Goal: Information Seeking & Learning: Get advice/opinions

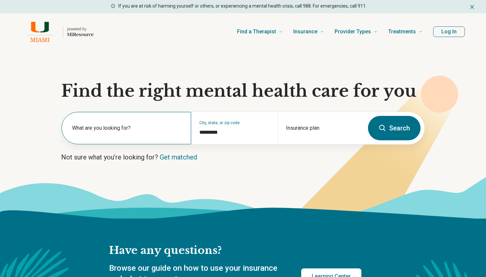
click at [165, 127] on label "What are you looking for?" at bounding box center [127, 128] width 111 height 8
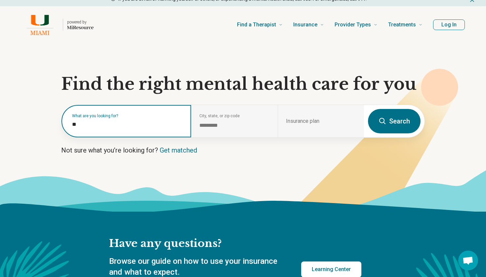
scroll to position [10, 0]
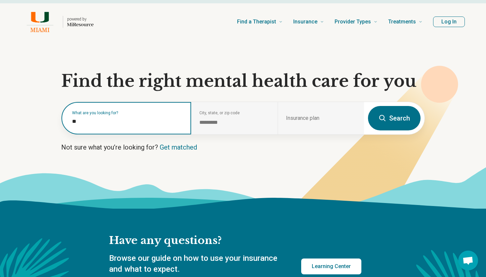
type input "*"
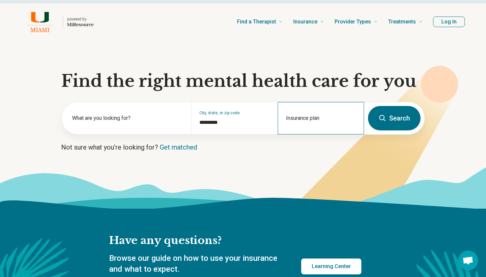
click at [324, 115] on div "Insurance plan" at bounding box center [321, 118] width 86 height 32
type input "*"
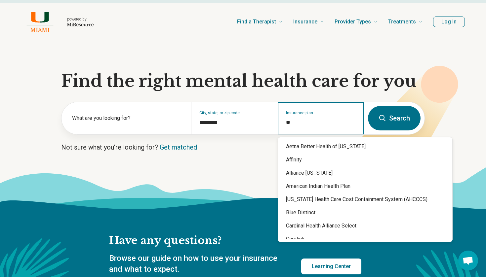
type input "*"
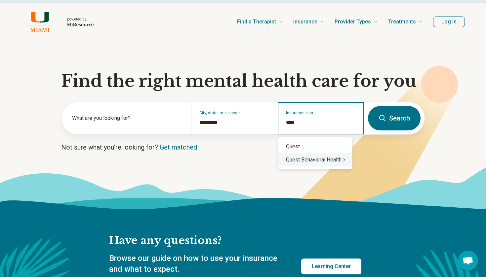
type input "****"
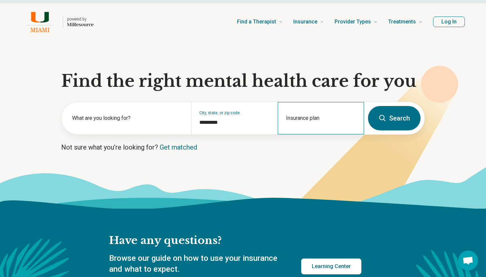
click at [321, 116] on div "Insurance plan" at bounding box center [321, 118] width 86 height 32
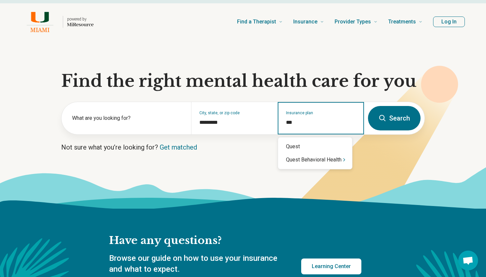
type input "****"
click at [336, 163] on div "Quest Behavioral Health" at bounding box center [315, 159] width 74 height 13
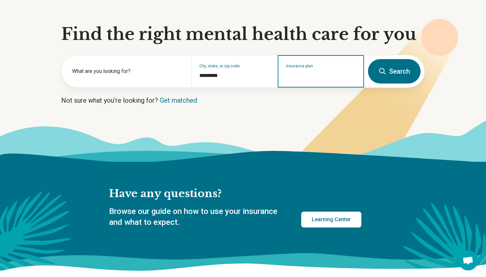
scroll to position [67, 0]
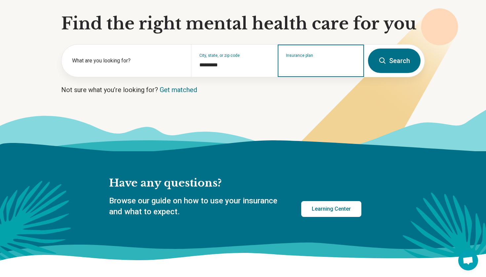
click at [314, 68] on input "Insurance plan" at bounding box center [321, 65] width 70 height 8
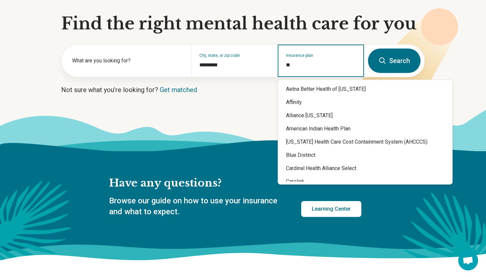
type input "*"
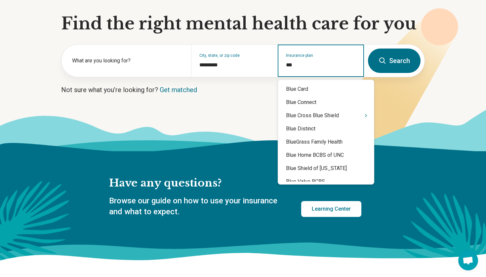
type input "****"
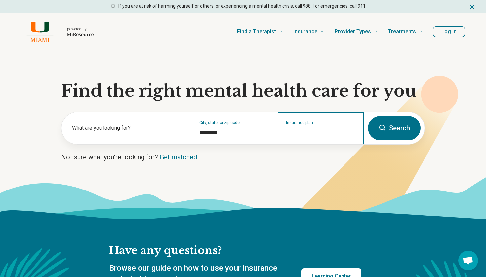
scroll to position [0, 0]
type input "****"
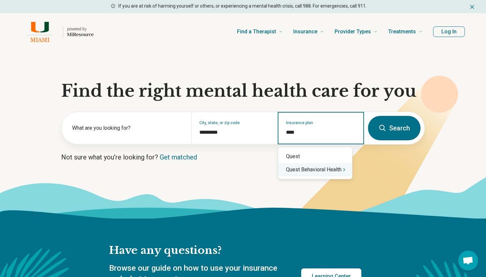
click at [347, 171] on icon "Suggestions" at bounding box center [344, 169] width 5 height 5
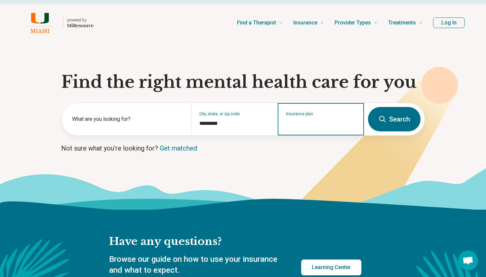
scroll to position [10, 0]
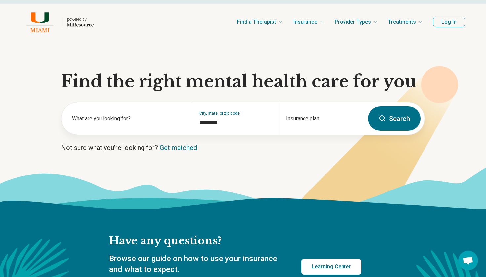
click at [208, 151] on p "Not sure what you’re looking for? Get matched" at bounding box center [243, 147] width 364 height 9
click at [130, 116] on label "What are you looking for?" at bounding box center [127, 119] width 111 height 8
click at [173, 147] on link "Get matched" at bounding box center [178, 148] width 37 height 8
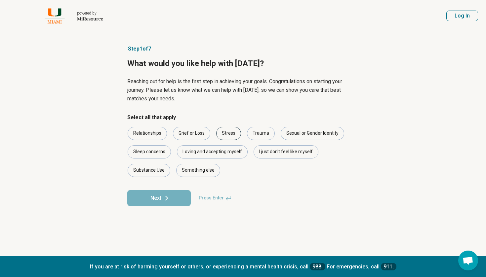
click at [225, 134] on div "Stress" at bounding box center [228, 133] width 25 height 13
click at [264, 152] on div "I just don't feel like myself" at bounding box center [286, 152] width 65 height 13
click at [199, 170] on div "Something else" at bounding box center [198, 170] width 44 height 13
click at [175, 202] on button "Next" at bounding box center [158, 198] width 63 height 16
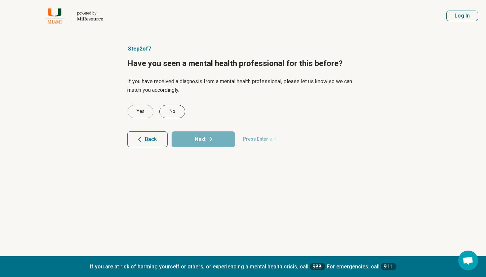
click at [181, 114] on div "No" at bounding box center [172, 111] width 26 height 13
click at [202, 141] on button "Next" at bounding box center [203, 140] width 63 height 16
click at [176, 111] on div "No" at bounding box center [172, 111] width 26 height 13
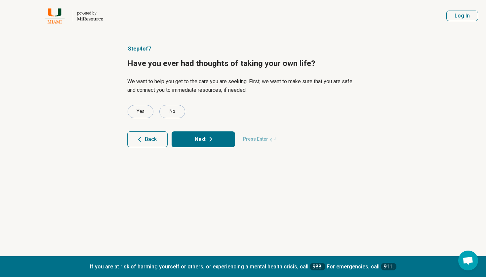
click at [203, 133] on button "Next" at bounding box center [203, 140] width 63 height 16
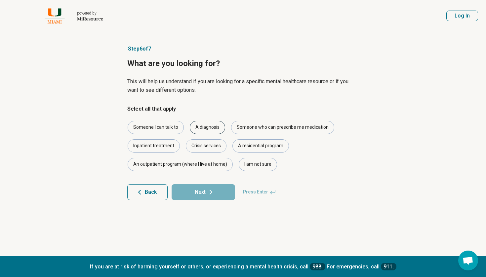
click at [198, 126] on div "A diagnosis" at bounding box center [207, 127] width 35 height 13
click at [251, 129] on div "Someone who can prescribe me medication" at bounding box center [282, 127] width 103 height 13
click at [206, 189] on button "Next" at bounding box center [203, 193] width 63 height 16
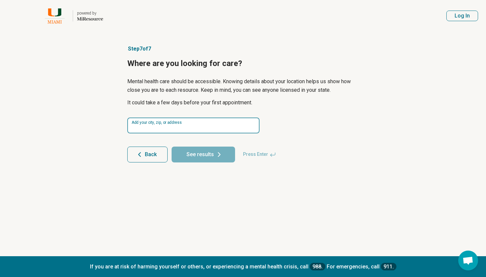
click at [182, 127] on input at bounding box center [193, 126] width 132 height 16
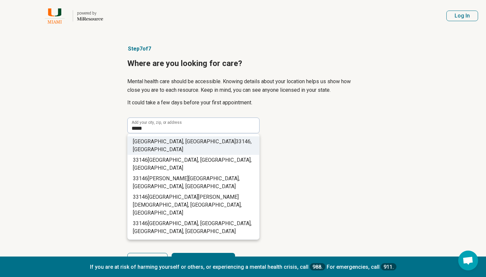
click at [199, 141] on span ", USA" at bounding box center [192, 146] width 119 height 14
type input "**********"
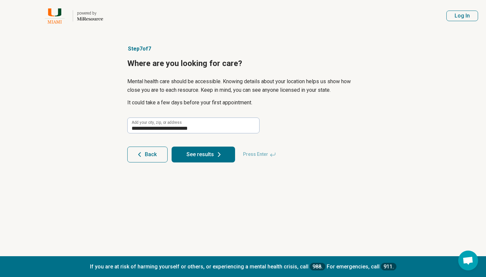
click at [200, 152] on button "See results" at bounding box center [203, 155] width 63 height 16
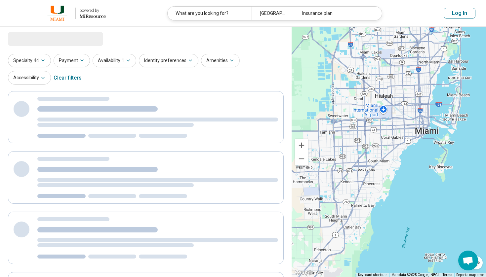
select select "***"
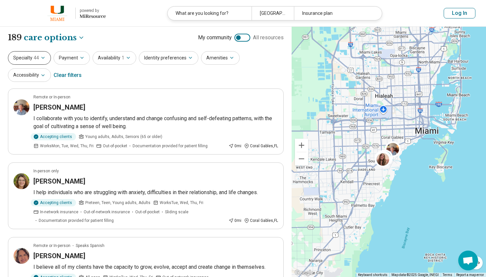
click at [39, 56] on button "Specialty 44" at bounding box center [29, 58] width 43 height 14
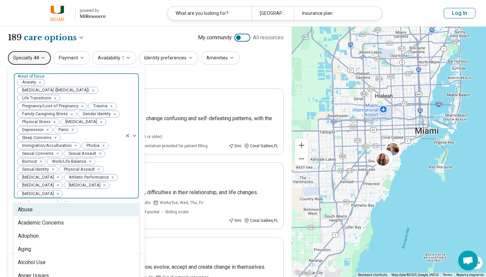
click at [33, 81] on div "Anxiety Posttraumatic Stress Disorder (PTSD) Life Transitions Pregnancy/Loss of…" at bounding box center [69, 136] width 111 height 126
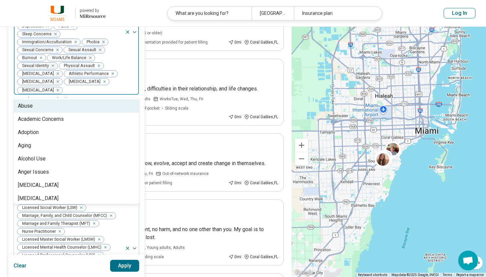
scroll to position [97, 0]
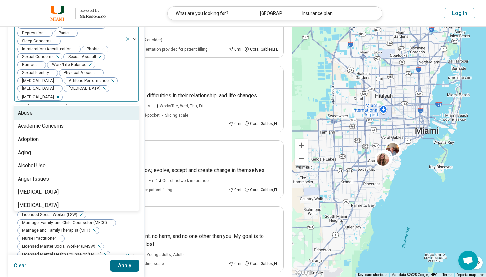
click at [59, 78] on icon "Remove [object Object]" at bounding box center [56, 80] width 5 height 5
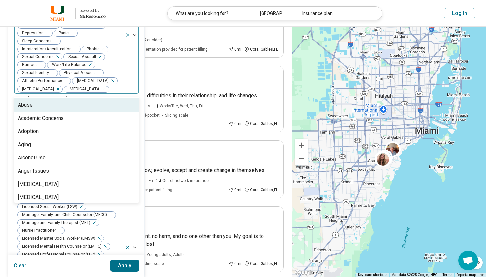
click at [65, 78] on icon "Remove [object Object]" at bounding box center [64, 80] width 5 height 5
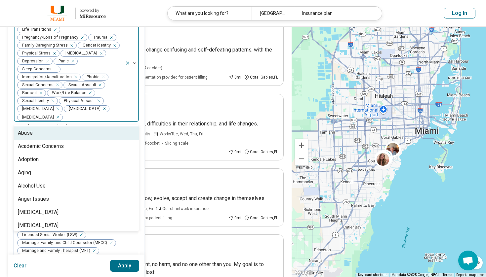
scroll to position [55, 0]
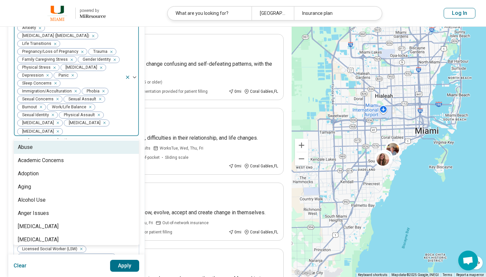
click at [103, 89] on icon "Remove [object Object]" at bounding box center [102, 91] width 5 height 5
click at [76, 87] on div "Remove [object Object]" at bounding box center [74, 91] width 8 height 8
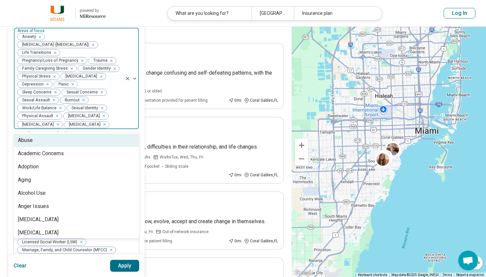
scroll to position [44, 0]
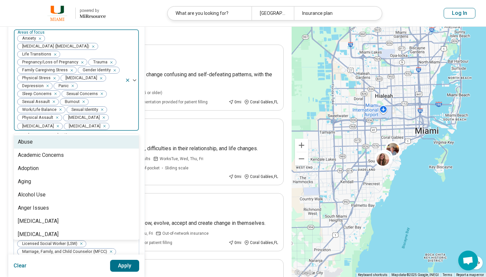
click at [110, 62] on icon "Remove [object Object]" at bounding box center [109, 62] width 5 height 5
click at [82, 62] on div "Remove [object Object]" at bounding box center [81, 63] width 8 height 8
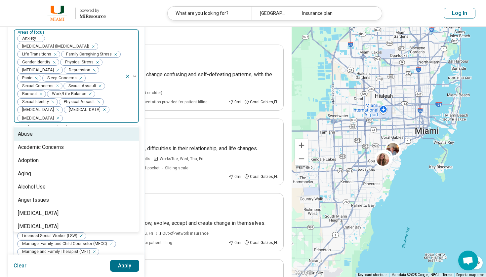
click at [114, 53] on icon "Remove [object Object]" at bounding box center [114, 54] width 5 height 5
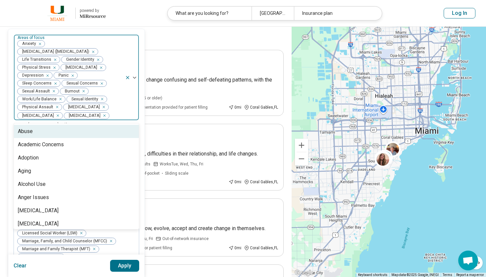
scroll to position [0, 0]
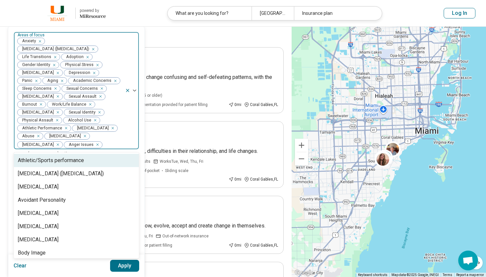
click at [65, 128] on icon "Remove [object Object]" at bounding box center [64, 128] width 5 height 5
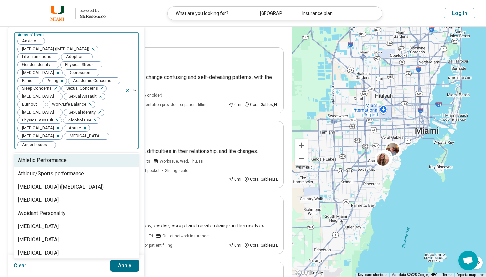
click at [56, 122] on icon "Remove [object Object]" at bounding box center [56, 120] width 2 height 2
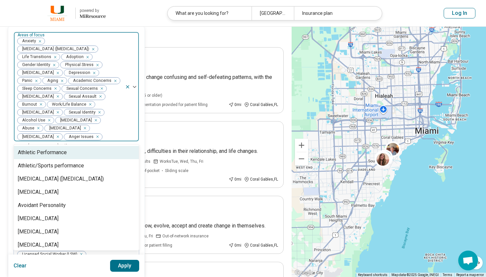
click at [58, 112] on icon "Remove [object Object]" at bounding box center [56, 112] width 2 height 2
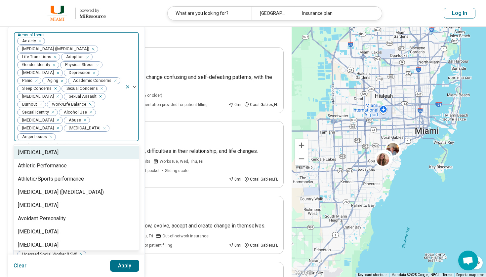
click at [88, 113] on icon "Remove [object Object]" at bounding box center [89, 112] width 5 height 5
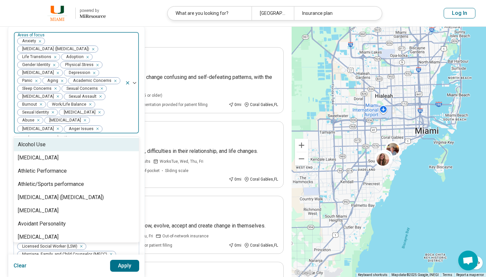
click at [51, 112] on icon "Remove [object Object]" at bounding box center [51, 112] width 2 height 2
click at [50, 130] on icon "Remove [object Object]" at bounding box center [49, 129] width 5 height 5
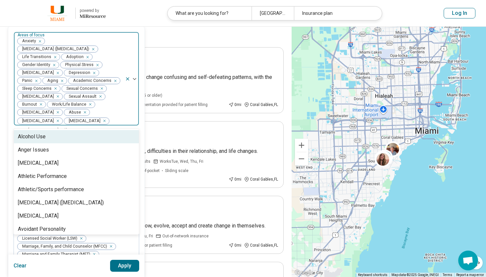
click at [81, 113] on icon "Remove [object Object]" at bounding box center [83, 112] width 5 height 5
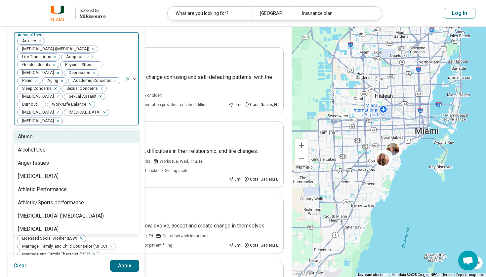
click at [102, 97] on div "Remove [object Object]" at bounding box center [99, 97] width 8 height 8
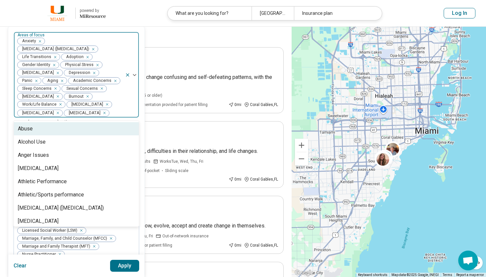
click at [102, 89] on div "Remove [object Object]" at bounding box center [101, 89] width 8 height 8
click at [104, 88] on div "Remove [object Object]" at bounding box center [101, 89] width 8 height 8
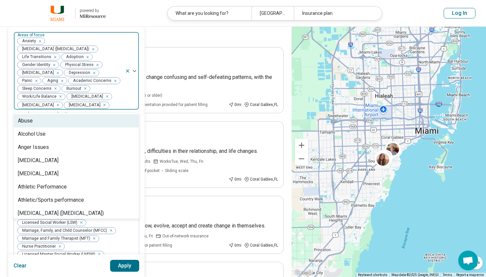
click at [86, 57] on icon "Remove [object Object]" at bounding box center [86, 57] width 5 height 5
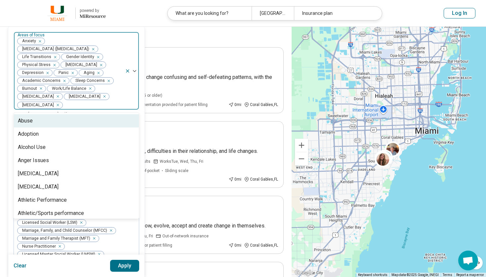
click at [96, 49] on div "Remove [object Object]" at bounding box center [92, 49] width 8 height 8
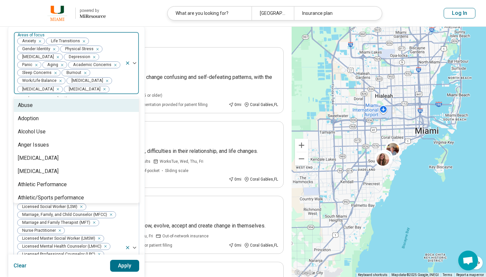
click at [54, 48] on icon "Remove [object Object]" at bounding box center [52, 49] width 5 height 5
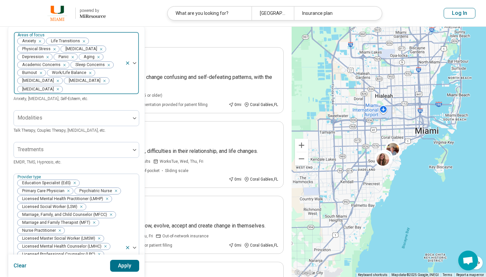
click at [135, 65] on div at bounding box center [132, 63] width 14 height 62
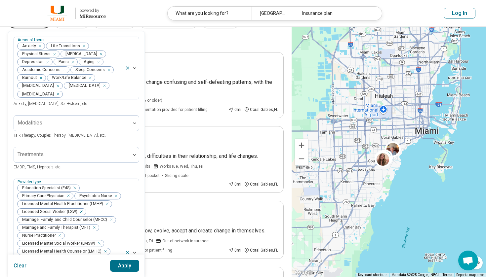
scroll to position [32, 0]
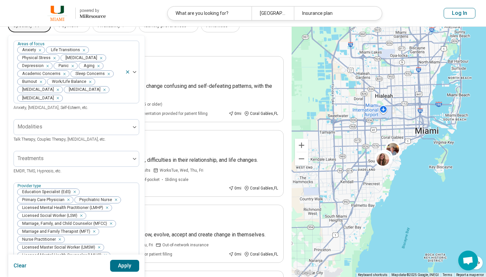
click at [101, 65] on div "Remove [object Object]" at bounding box center [98, 66] width 8 height 8
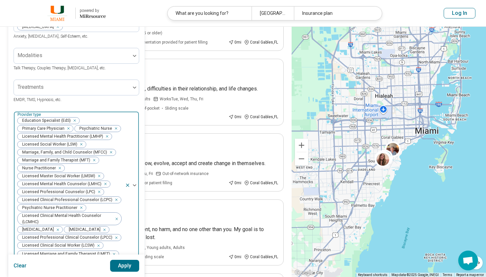
scroll to position [104, 0]
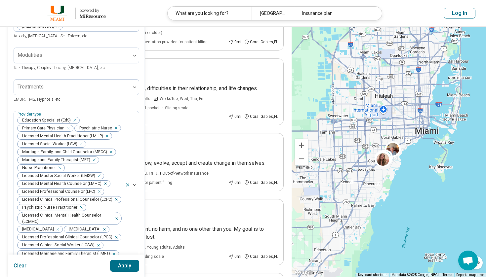
click at [119, 266] on button "Apply" at bounding box center [124, 266] width 29 height 12
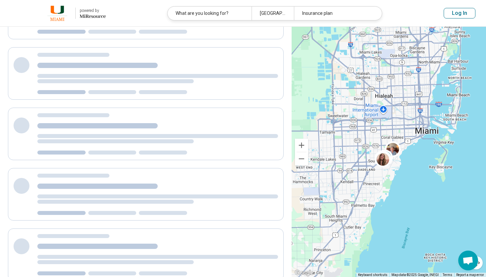
scroll to position [0, 0]
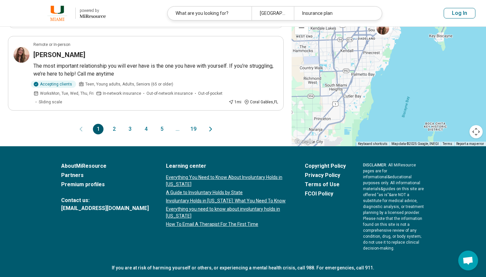
scroll to position [696, 0]
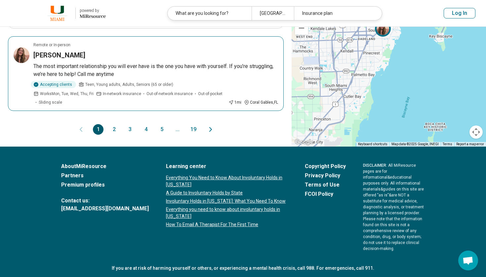
click at [74, 50] on article "Remote or In-person Monik Lopez The most important relationship you will ever h…" at bounding box center [146, 73] width 276 height 75
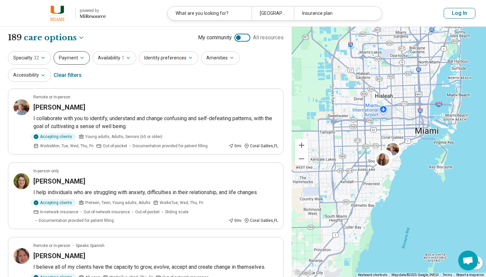
scroll to position [0, 0]
click at [44, 55] on icon "button" at bounding box center [42, 57] width 5 height 5
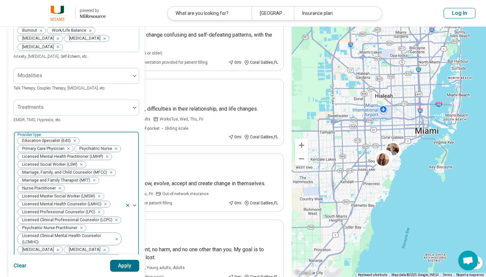
scroll to position [90, 0]
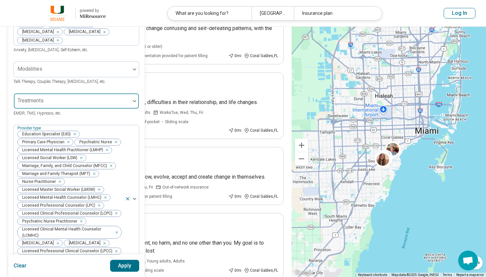
click at [76, 96] on div at bounding box center [72, 101] width 116 height 15
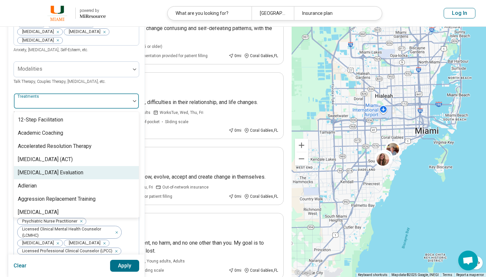
click at [75, 171] on div "ADHD Evaluation" at bounding box center [76, 172] width 125 height 13
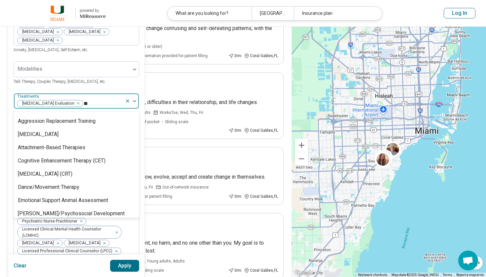
scroll to position [0, 0]
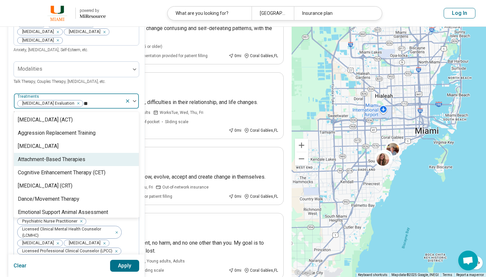
type input "***"
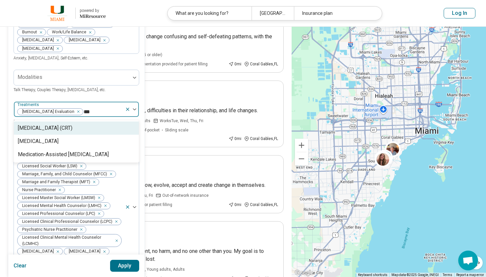
scroll to position [82, 0]
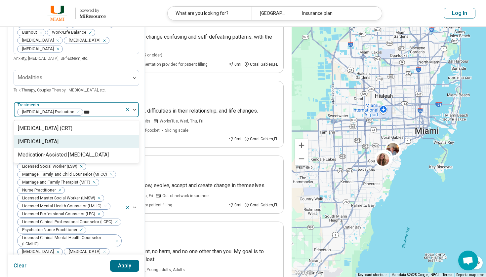
click at [68, 137] on div "[MEDICAL_DATA]" at bounding box center [76, 141] width 125 height 13
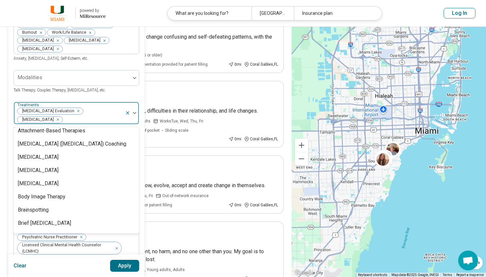
scroll to position [142, 0]
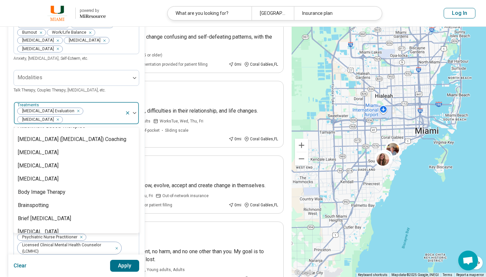
click at [134, 114] on img at bounding box center [134, 113] width 3 height 2
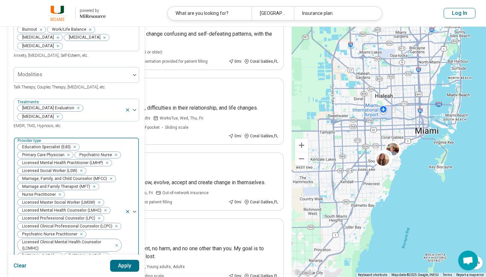
scroll to position [85, 0]
click at [73, 146] on icon "Remove [object Object]" at bounding box center [73, 146] width 5 height 5
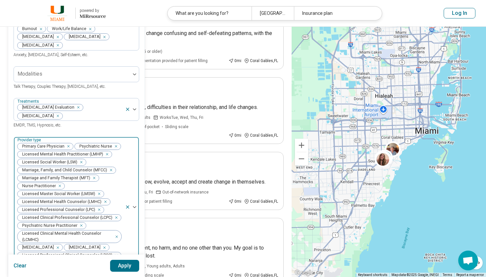
click at [106, 155] on icon "Remove [object Object]" at bounding box center [105, 154] width 5 height 5
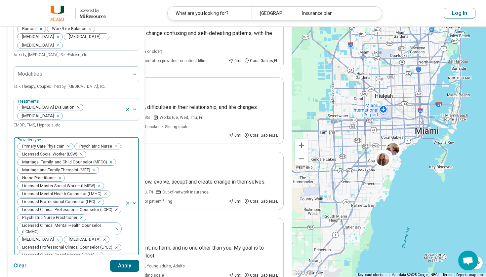
click at [79, 155] on icon "Remove [object Object]" at bounding box center [80, 154] width 2 height 2
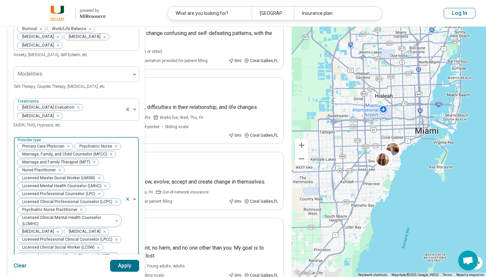
click at [109, 154] on icon "Remove [object Object]" at bounding box center [109, 154] width 2 height 2
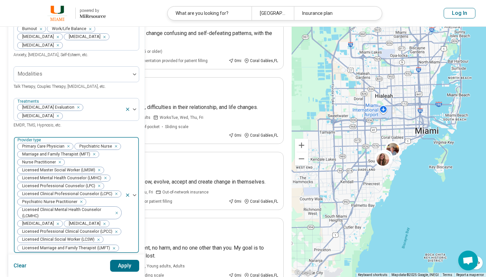
click at [93, 154] on icon "Remove [object Object]" at bounding box center [92, 154] width 5 height 5
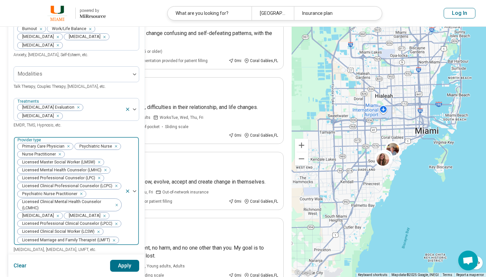
click at [99, 161] on icon "Remove [object Object]" at bounding box center [97, 162] width 5 height 5
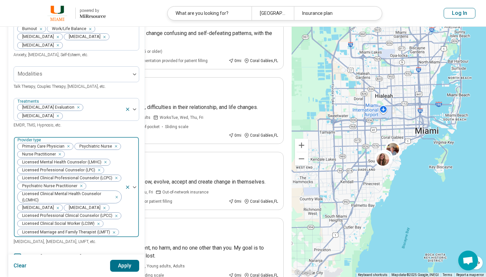
click at [117, 198] on div "Remove [object Object]" at bounding box center [116, 194] width 8 height 8
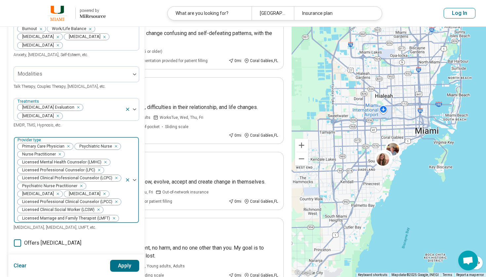
click at [116, 178] on div "Remove [object Object]" at bounding box center [115, 178] width 8 height 8
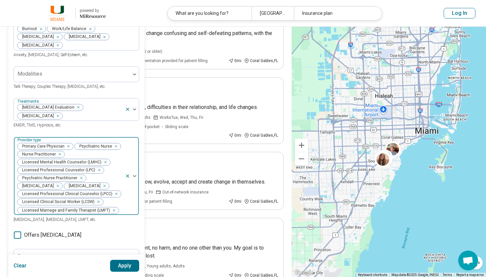
click at [111, 211] on icon "Remove [object Object]" at bounding box center [112, 211] width 2 height 2
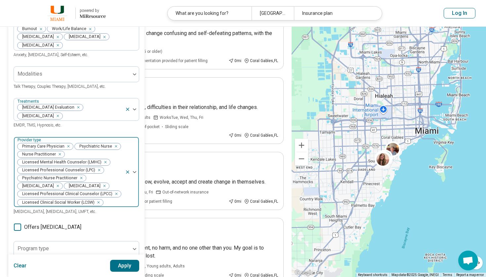
click at [100, 204] on div "Remove [object Object]" at bounding box center [97, 203] width 8 height 8
click at [115, 195] on icon "Remove [object Object]" at bounding box center [114, 194] width 5 height 5
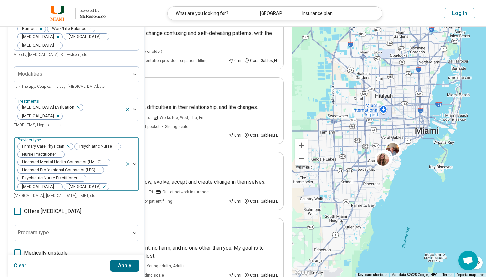
click at [68, 146] on icon "Remove [object Object]" at bounding box center [66, 146] width 5 height 5
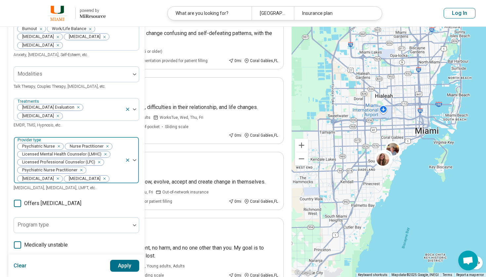
scroll to position [91, 0]
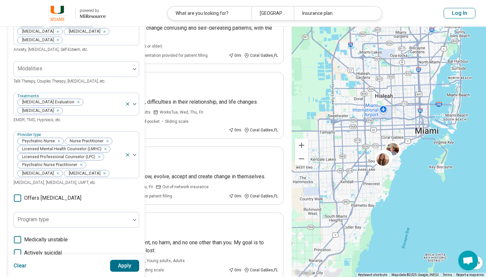
click at [14, 198] on label "Offers medication management" at bounding box center [48, 198] width 68 height 8
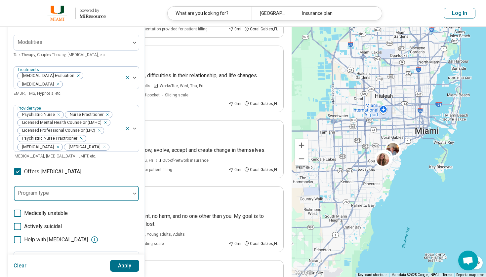
scroll to position [118, 0]
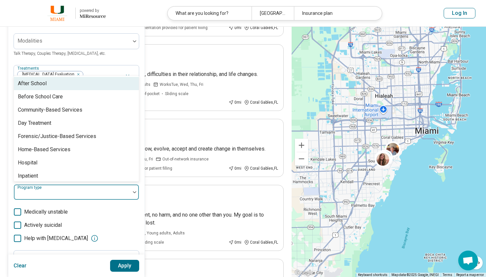
click at [34, 196] on div at bounding box center [72, 194] width 111 height 9
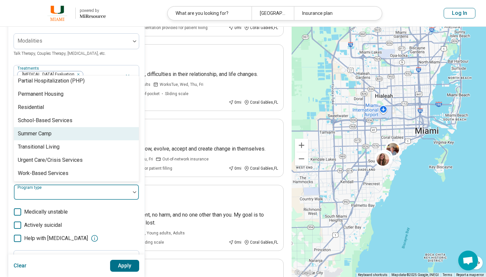
scroll to position [135, 0]
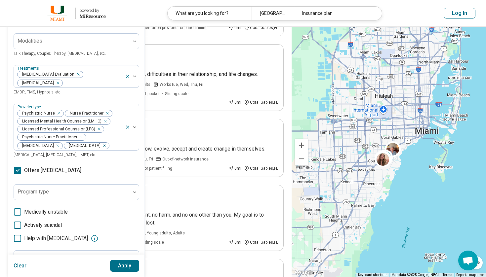
click at [130, 216] on label "Medically unstable" at bounding box center [77, 212] width 126 height 8
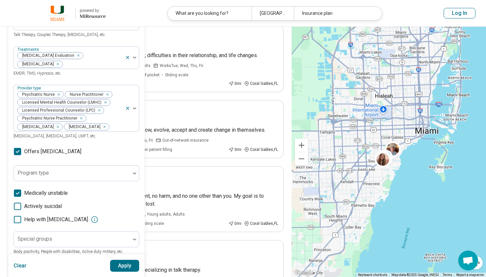
scroll to position [138, 0]
click at [17, 194] on polyline at bounding box center [17, 193] width 3 height 2
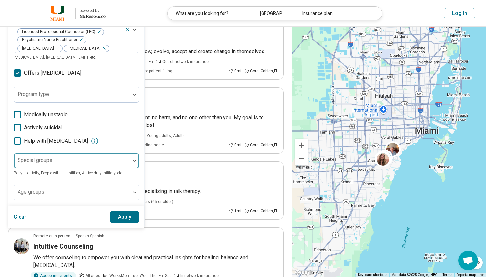
click at [76, 165] on div at bounding box center [72, 163] width 111 height 9
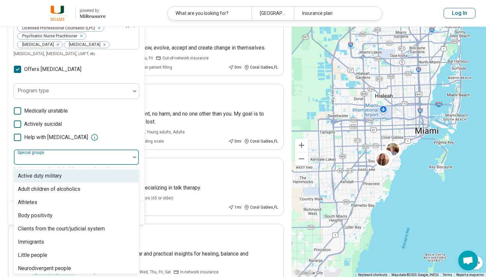
scroll to position [220, 0]
click at [75, 163] on div at bounding box center [72, 159] width 111 height 9
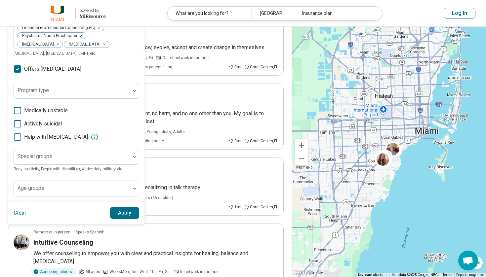
click at [125, 211] on button "Apply" at bounding box center [124, 213] width 29 height 12
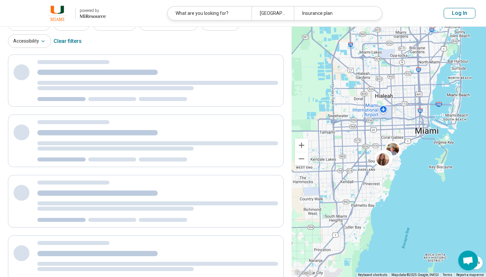
scroll to position [0, 0]
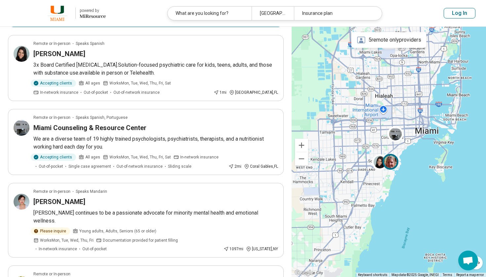
scroll to position [128, 0]
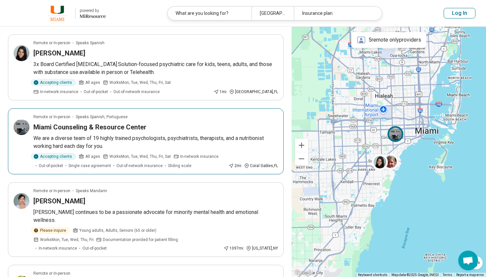
click at [106, 123] on h3 "Miami Counseling & Resource Center" at bounding box center [89, 127] width 113 height 9
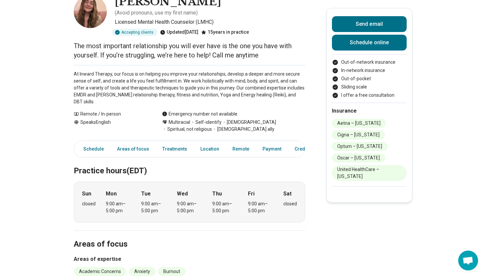
scroll to position [44, 0]
click at [126, 142] on link "Areas of focus" at bounding box center [133, 149] width 40 height 14
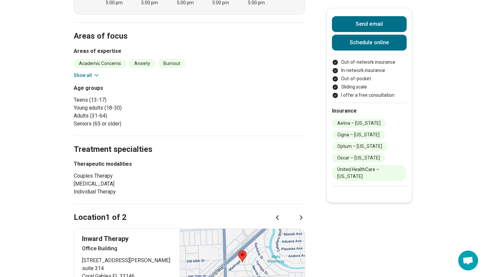
scroll to position [262, 0]
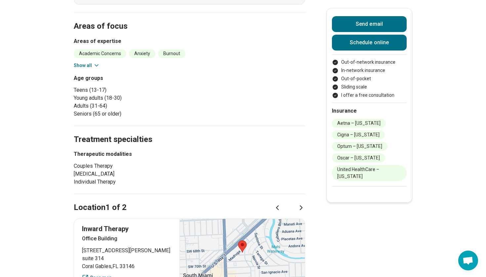
click at [99, 62] on icon at bounding box center [96, 65] width 7 height 7
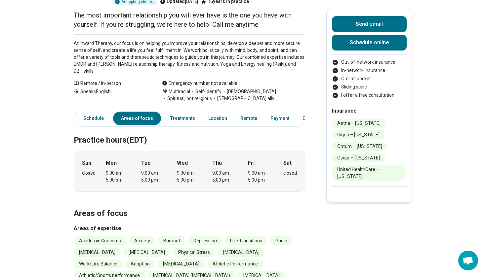
scroll to position [6, 0]
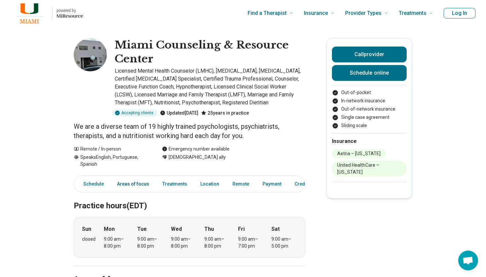
click at [117, 186] on link "Areas of focus" at bounding box center [133, 185] width 40 height 14
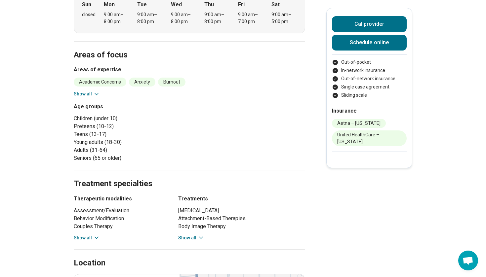
scroll to position [258, 0]
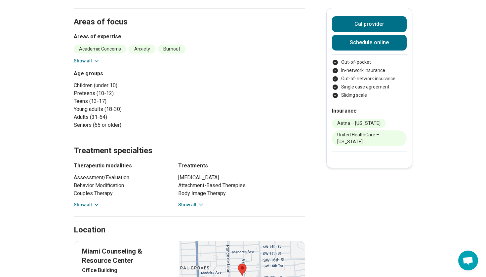
click at [92, 199] on div "Assessment/Evaluation Behavior Modification Couples Therapy [MEDICAL_DATA] [MED…" at bounding box center [120, 191] width 93 height 35
click at [93, 202] on icon at bounding box center [96, 205] width 7 height 7
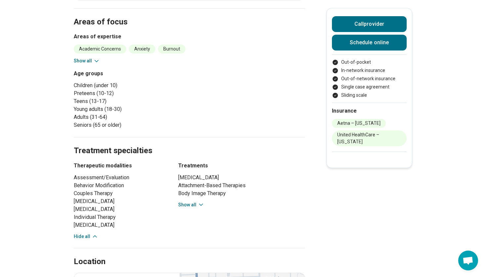
click at [201, 204] on icon at bounding box center [200, 205] width 3 height 2
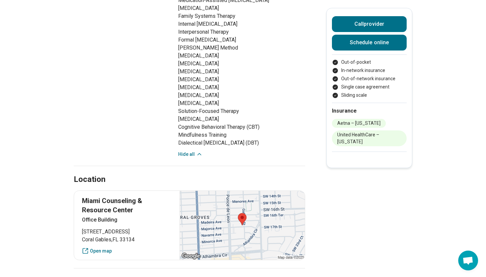
scroll to position [588, 0]
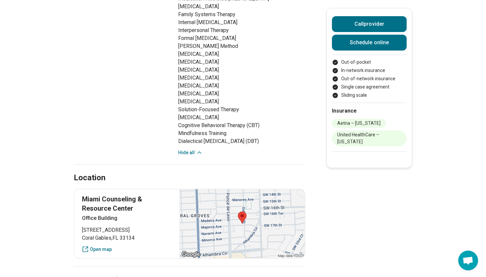
click at [199, 156] on icon at bounding box center [199, 152] width 7 height 7
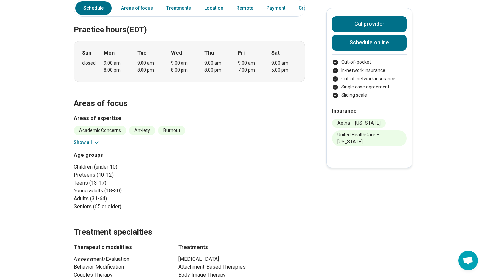
scroll to position [88, 0]
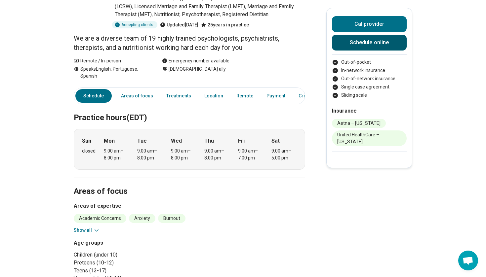
click at [376, 50] on link "Schedule online" at bounding box center [369, 43] width 75 height 16
